Goal: Information Seeking & Learning: Find specific page/section

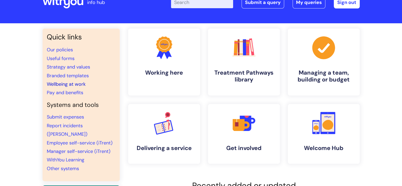
scroll to position [26, 0]
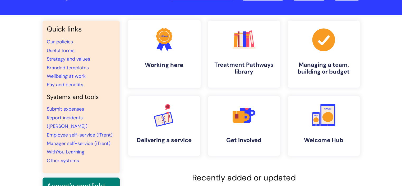
click at [163, 36] on circle at bounding box center [164, 36] width 14 height 14
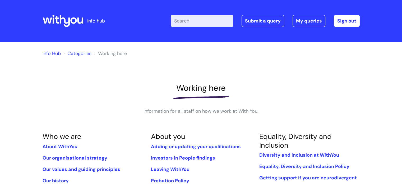
click at [185, 21] on input "Enter your search term here..." at bounding box center [202, 21] width 62 height 12
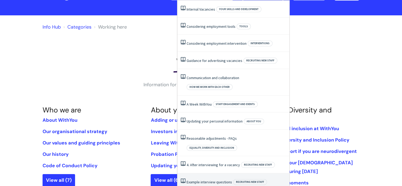
scroll to position [79, 0]
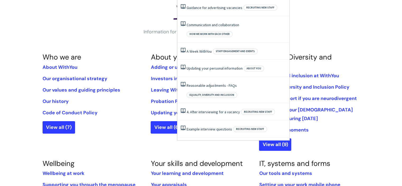
type input "jobs"
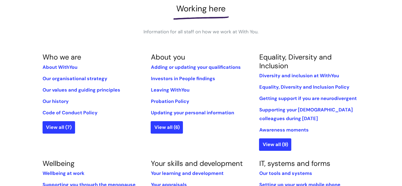
click at [115, 32] on div "Working here Information for all staff on how we work at With You." at bounding box center [201, 20] width 317 height 32
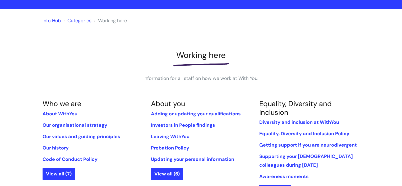
scroll to position [0, 0]
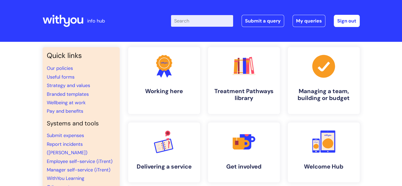
drag, startPoint x: 0, startPoint y: 0, endPoint x: 100, endPoint y: 63, distance: 118.0
click at [100, 63] on div "Quick links Our policies Useful forms Strategy and values Branded templates Wel…" at bounding box center [81, 123] width 77 height 152
click at [185, 20] on input "Enter your search term here..." at bounding box center [202, 21] width 62 height 12
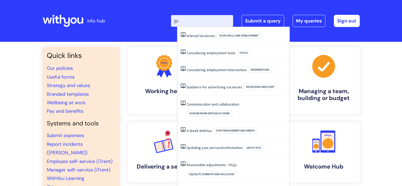
type input "j"
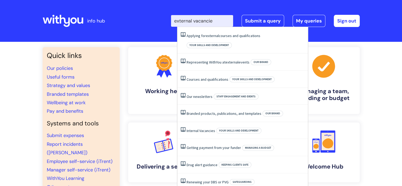
type input "external vacancies"
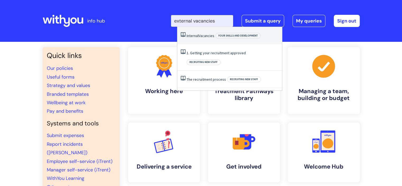
click at [203, 36] on span "Vacancies" at bounding box center [206, 35] width 16 height 5
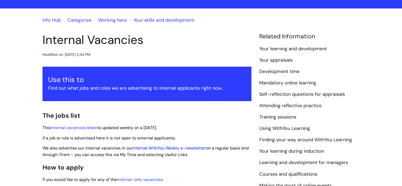
scroll to position [79, 0]
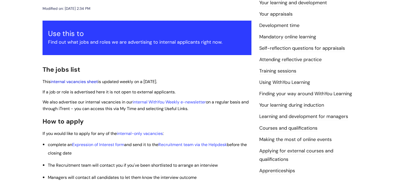
click at [85, 81] on link "internal vacancies sheet" at bounding box center [73, 82] width 47 height 6
